Goal: Transaction & Acquisition: Download file/media

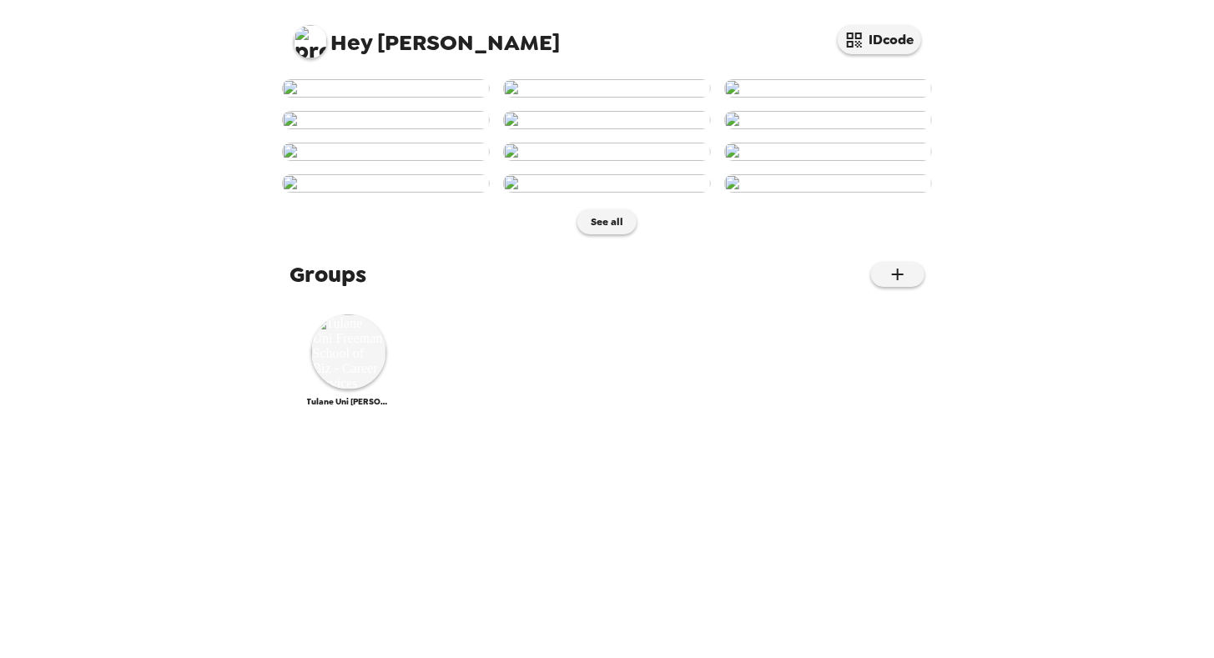
scroll to position [729, 0]
click at [358, 390] on img at bounding box center [348, 352] width 75 height 75
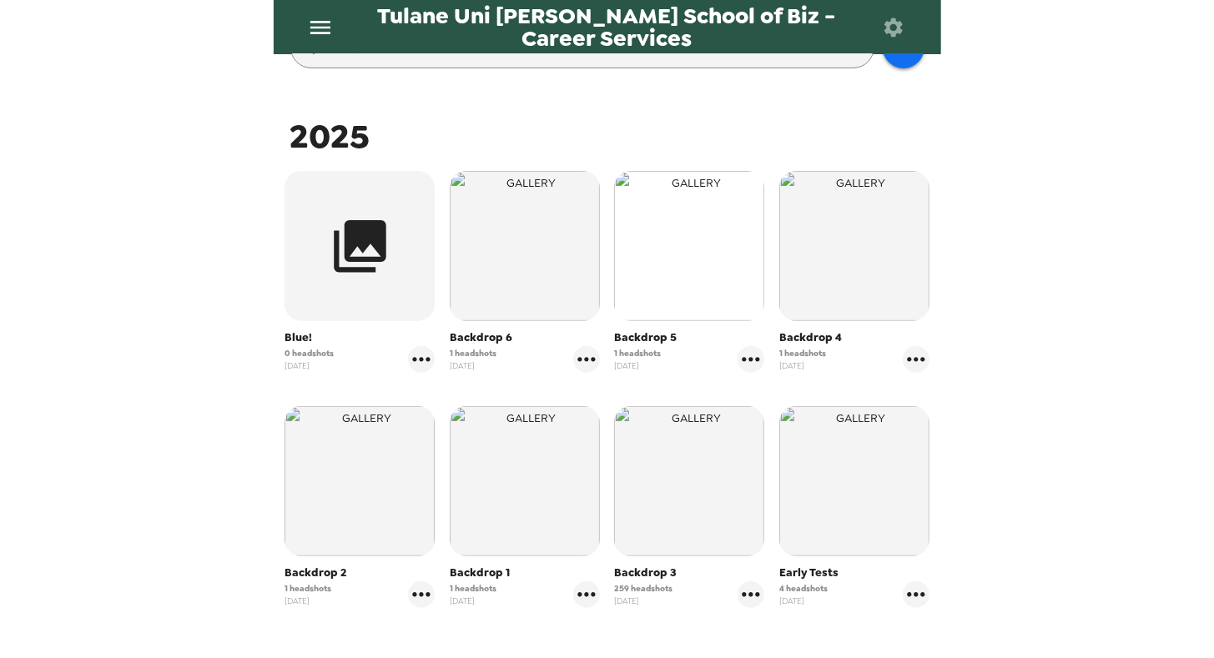
scroll to position [267, 0]
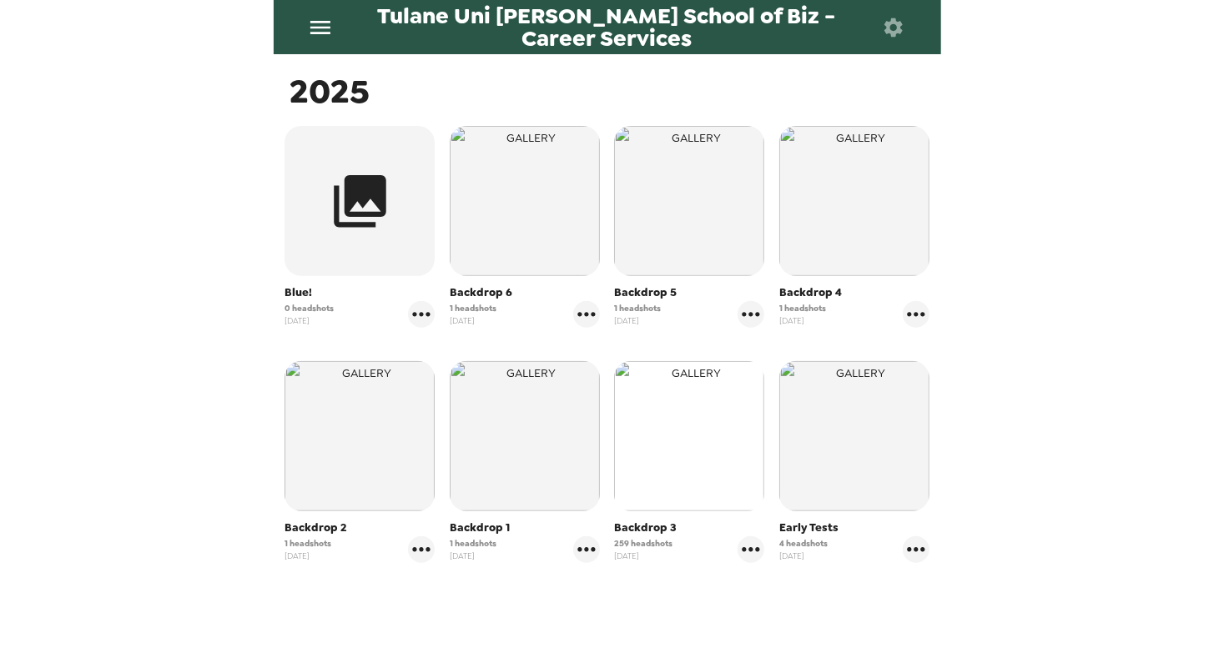
click at [676, 454] on img "button" at bounding box center [689, 436] width 150 height 150
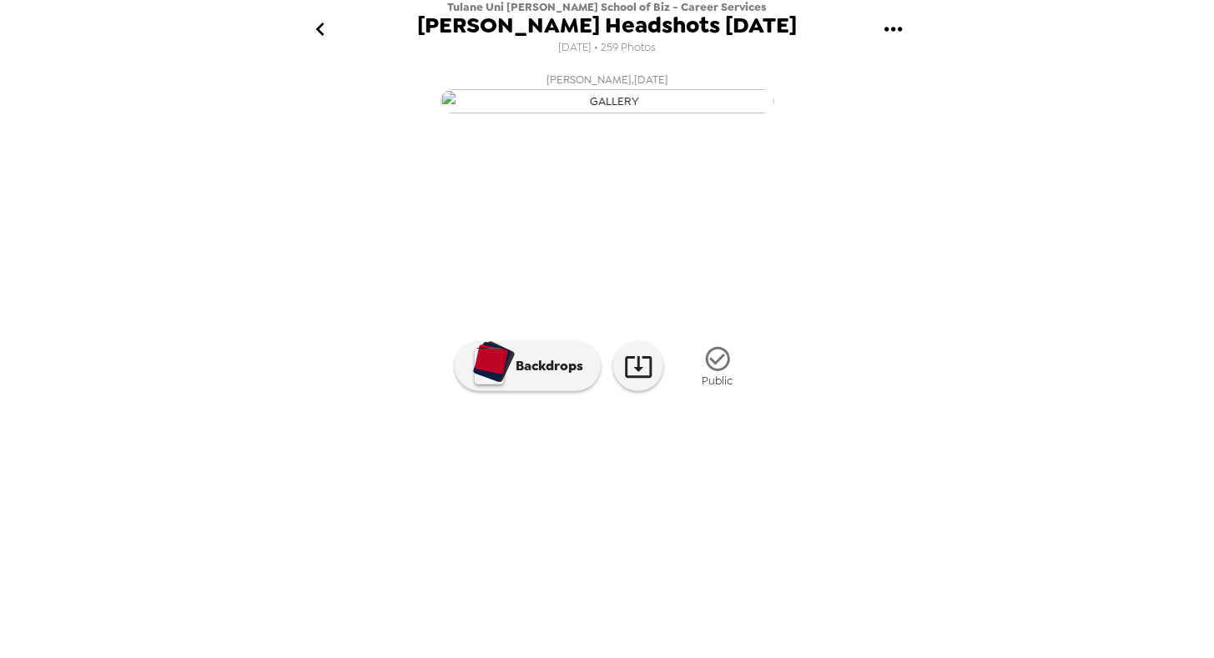
scroll to position [75, 0]
click at [864, 540] on img at bounding box center [877, 496] width 127 height 87
click at [759, 540] on img at bounding box center [742, 496] width 127 height 87
click at [760, 540] on img at bounding box center [742, 496] width 127 height 87
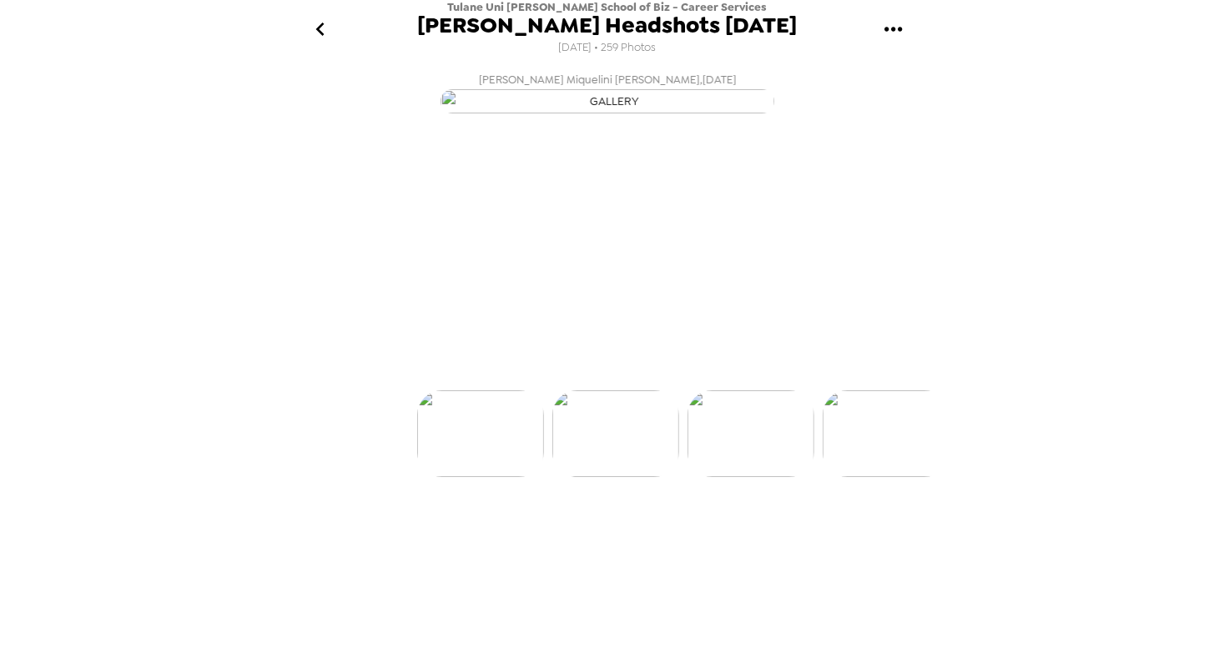
scroll to position [0, 134]
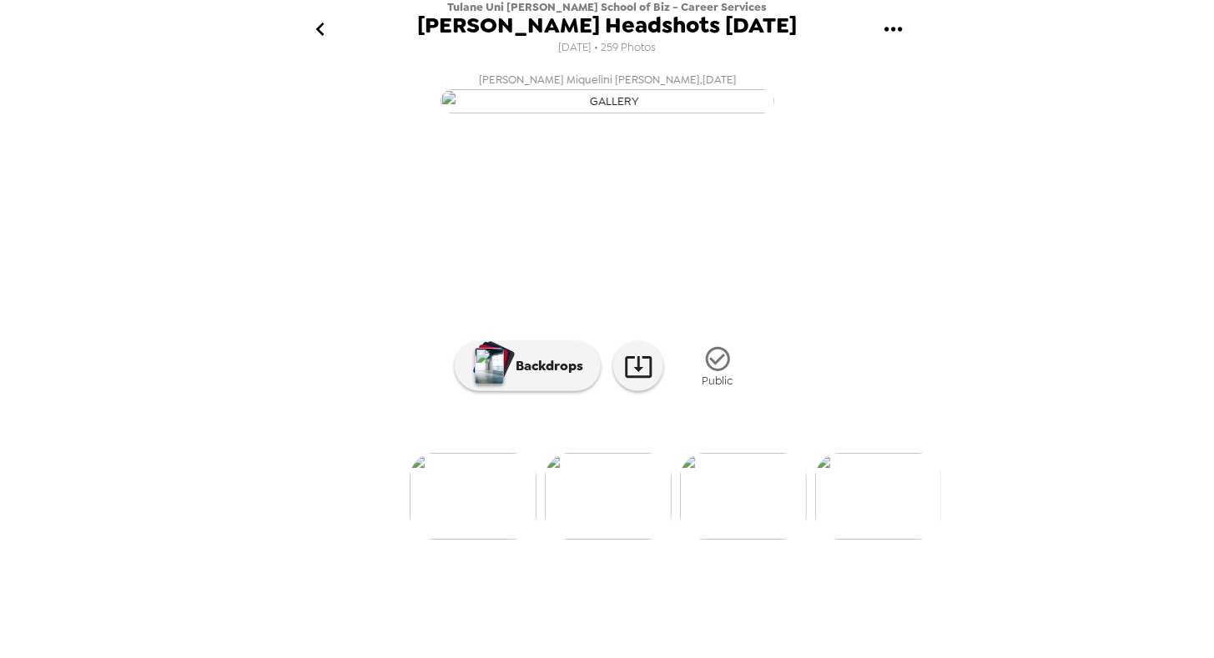
click at [810, 540] on ul at bounding box center [608, 496] width 668 height 87
click at [878, 29] on button "gallery menu" at bounding box center [894, 30] width 54 height 54
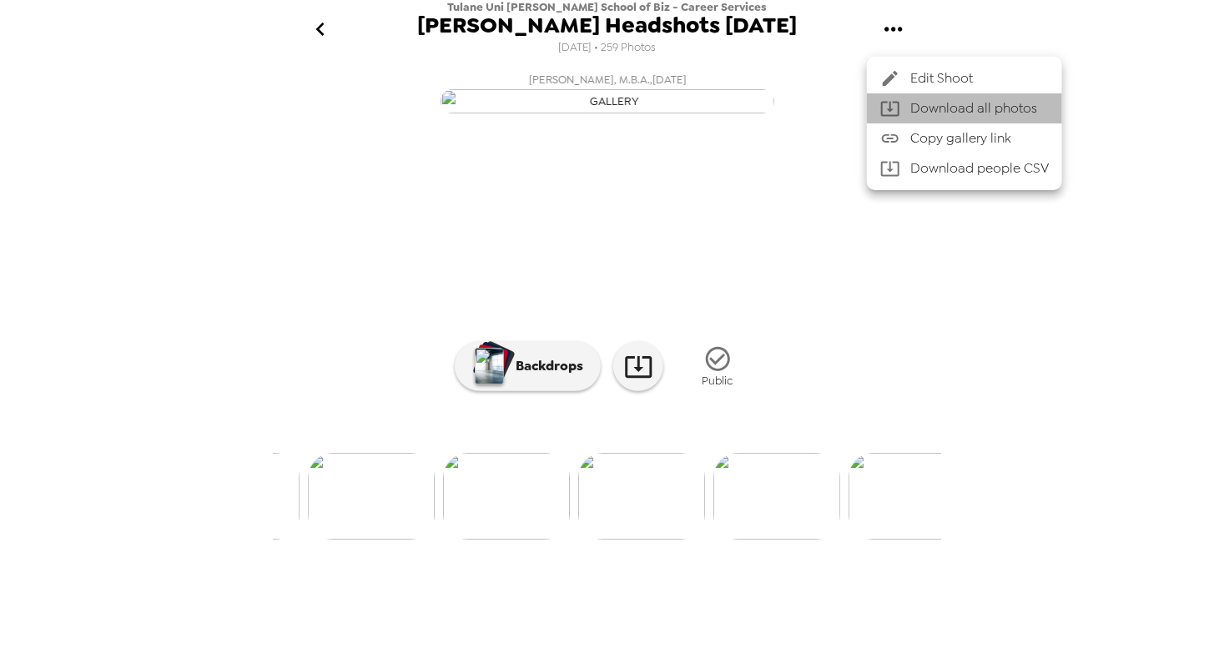
click at [949, 115] on span "Download all photos" at bounding box center [979, 108] width 139 height 20
